Goal: Find specific page/section: Find specific page/section

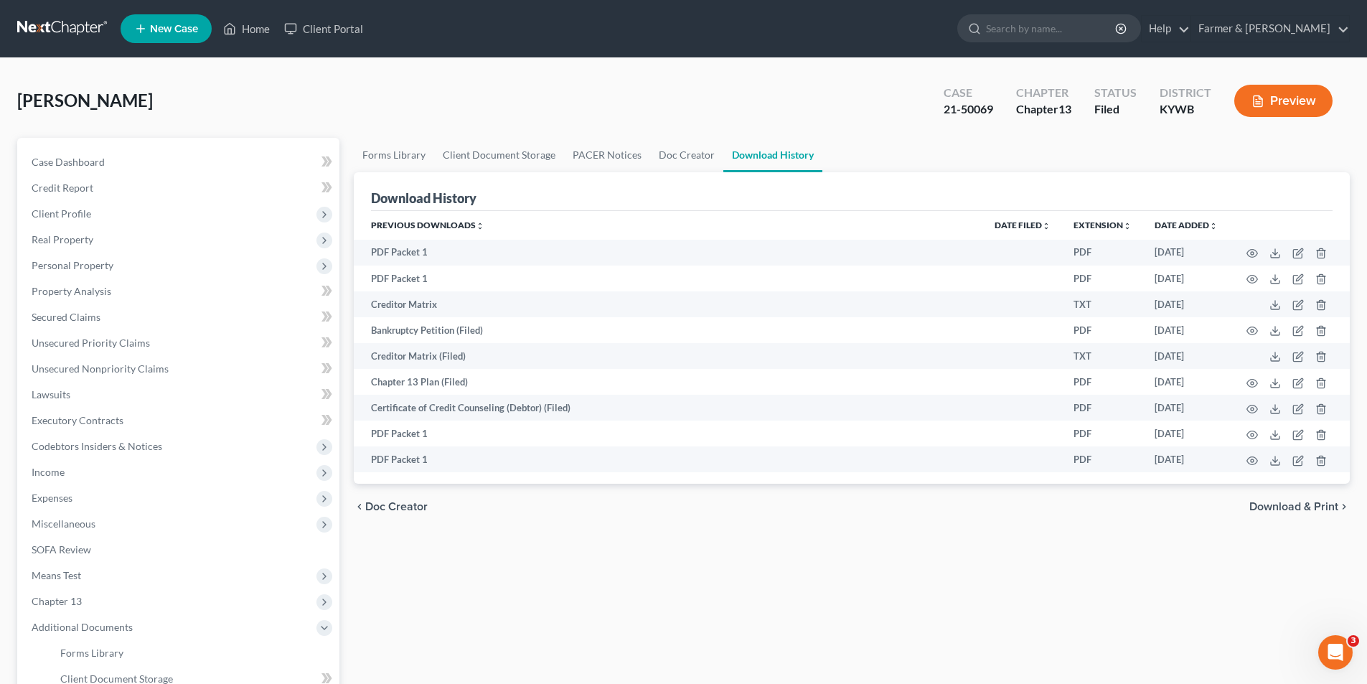
click at [88, 27] on link at bounding box center [63, 29] width 92 height 26
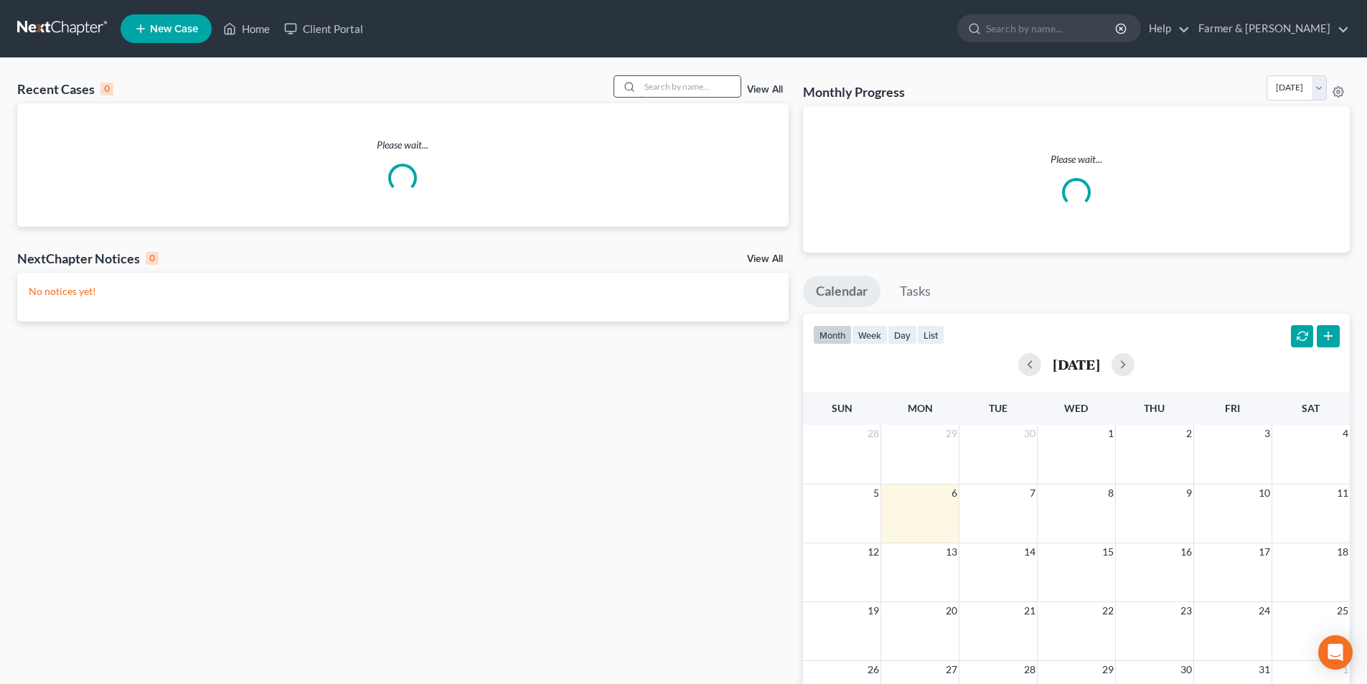
click at [649, 83] on input "search" at bounding box center [690, 86] width 100 height 21
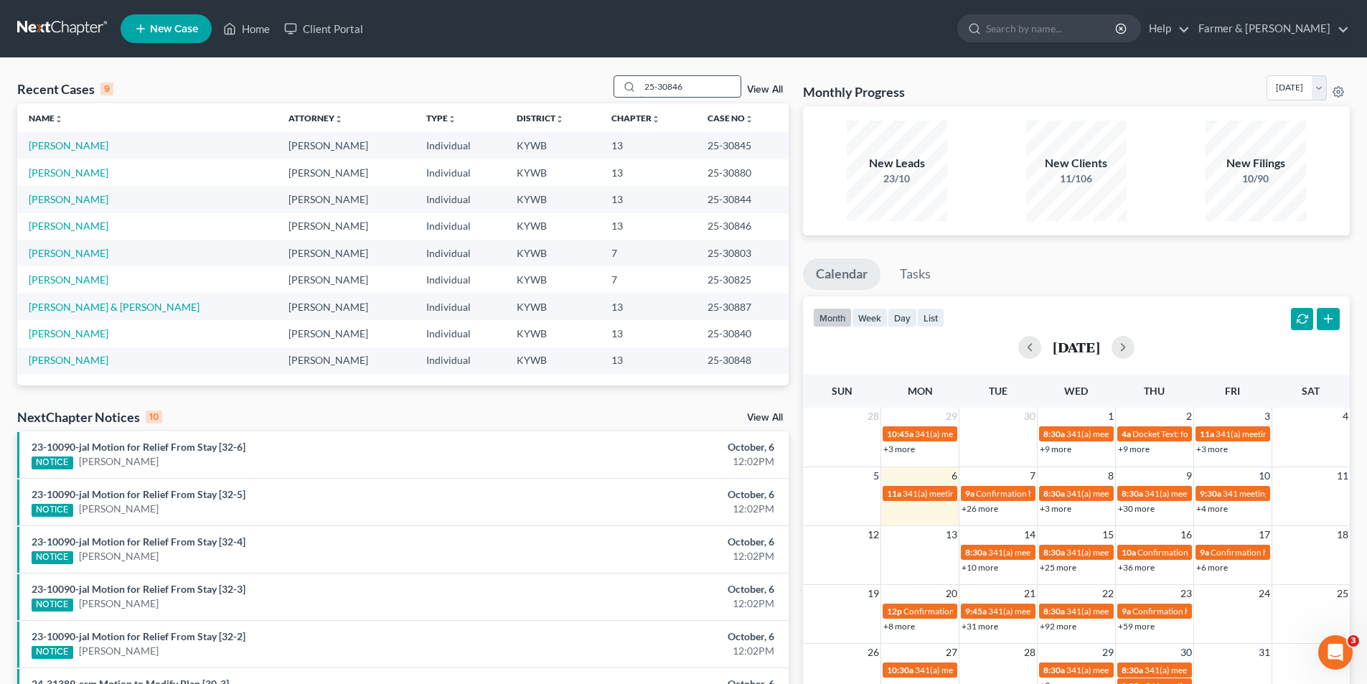
type input "25-30846"
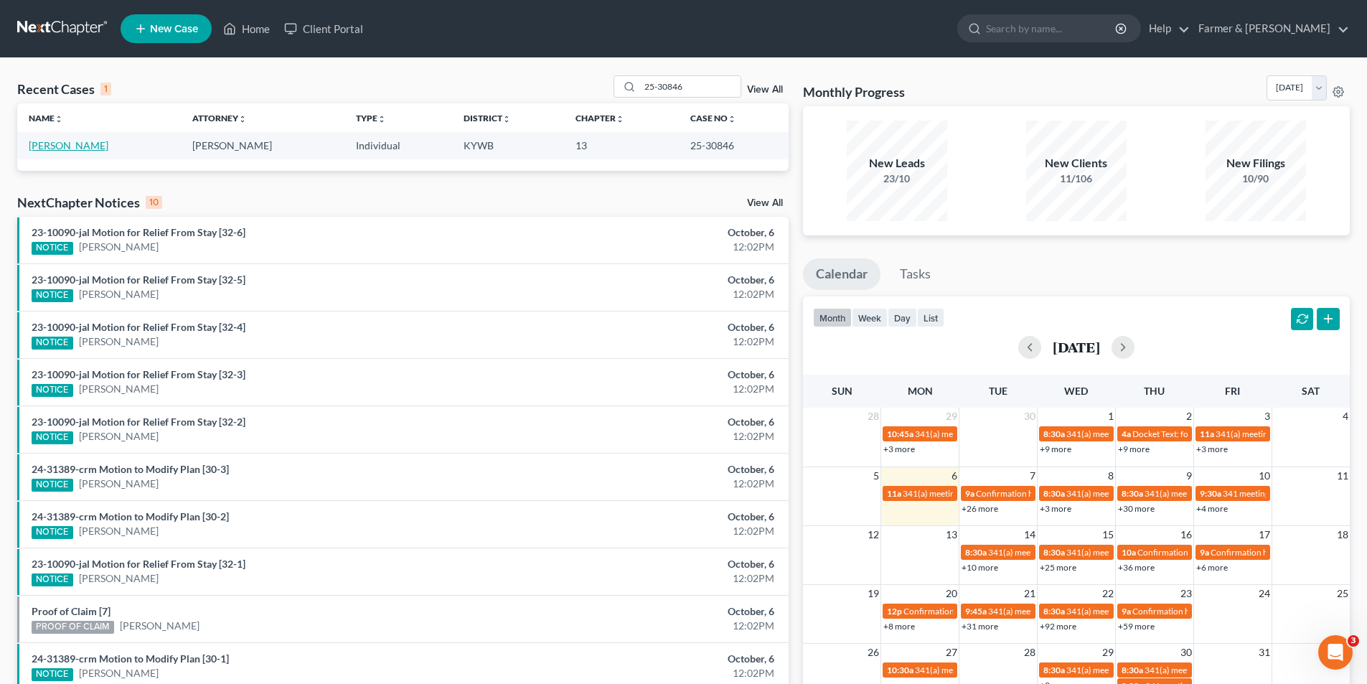
click at [77, 147] on link "[PERSON_NAME]" at bounding box center [69, 145] width 80 height 12
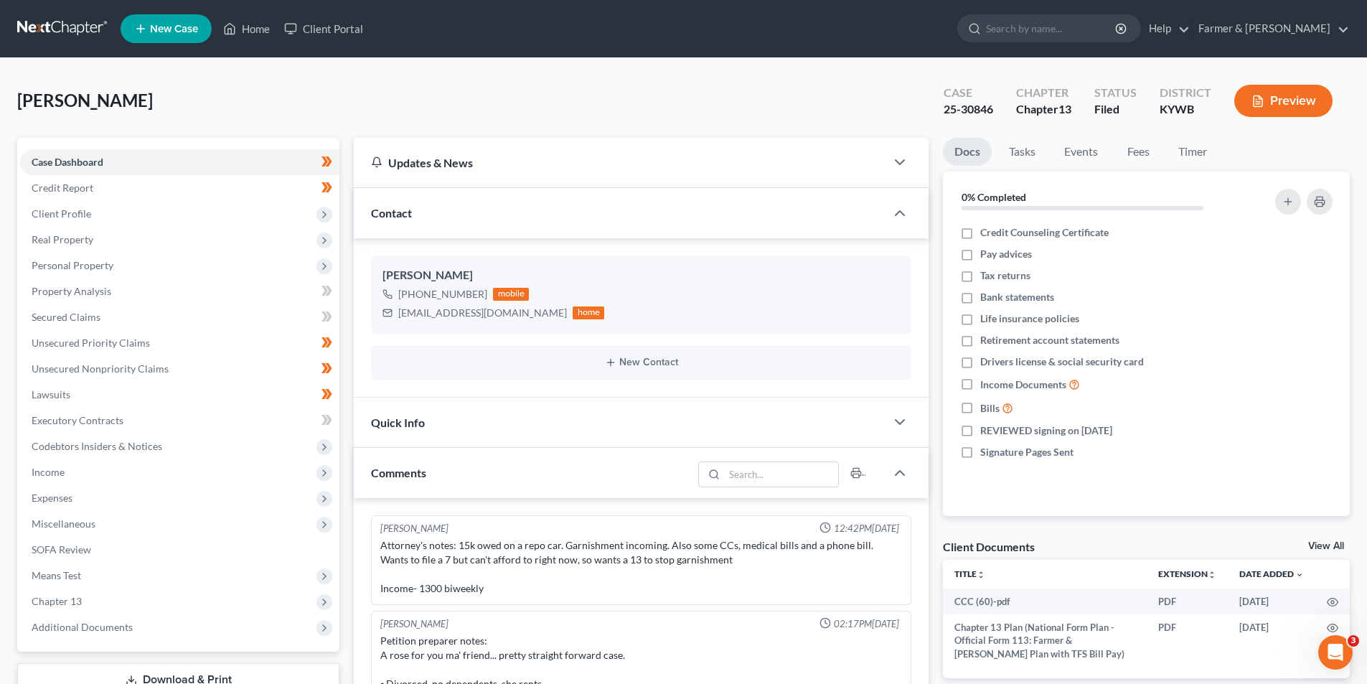
scroll to position [165, 0]
